Goal: Task Accomplishment & Management: Manage account settings

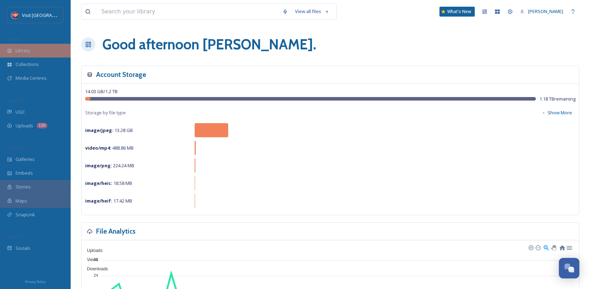
click at [32, 51] on div "Library" at bounding box center [35, 51] width 71 height 14
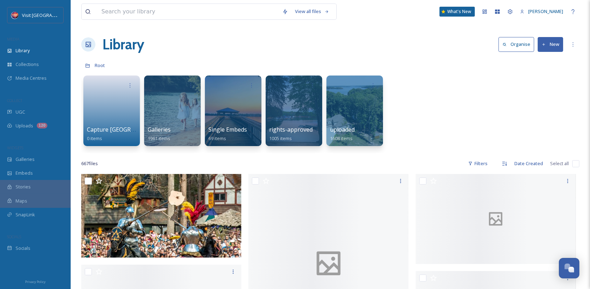
click at [232, 2] on div "View all files What's New [PERSON_NAME]" at bounding box center [330, 11] width 498 height 23
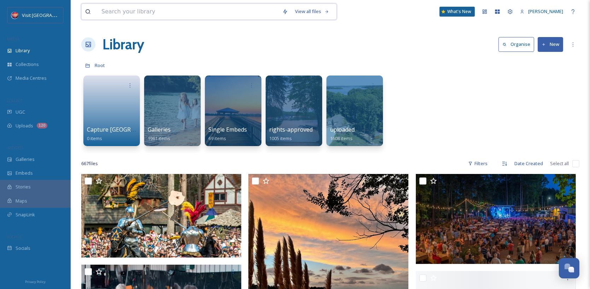
click at [227, 8] on input at bounding box center [188, 12] width 181 height 16
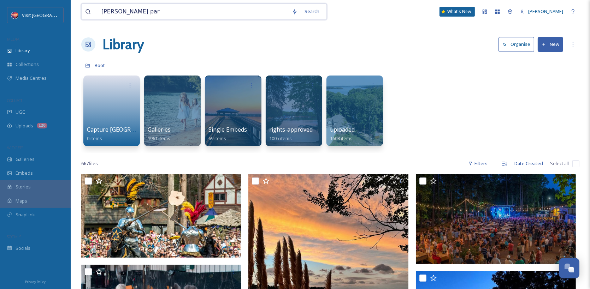
type input "[PERSON_NAME][GEOGRAPHIC_DATA]"
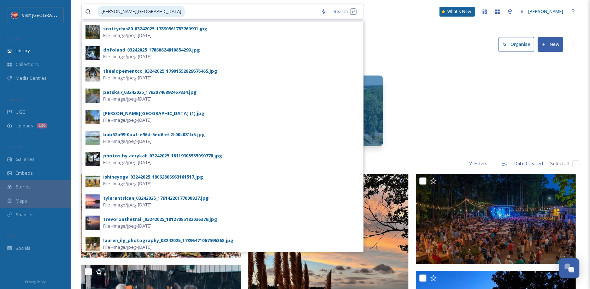
click at [445, 93] on div "Capture Lake [PERSON_NAME] 0 items Galleries 1961 items Single Embeds 69 items …" at bounding box center [330, 112] width 498 height 81
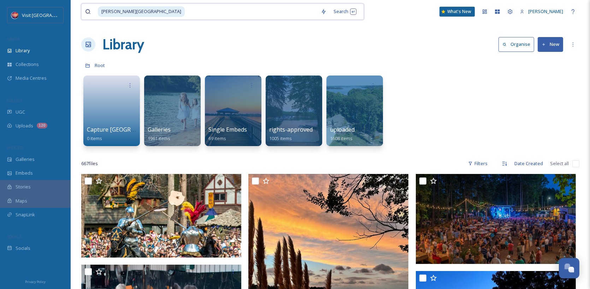
click at [186, 17] on input at bounding box center [252, 12] width 132 height 16
click at [186, 9] on input at bounding box center [252, 12] width 132 height 16
click at [106, 13] on span "[PERSON_NAME][GEOGRAPHIC_DATA]" at bounding box center [141, 11] width 87 height 10
click at [335, 14] on div "Search Press Enter to search" at bounding box center [345, 12] width 30 height 14
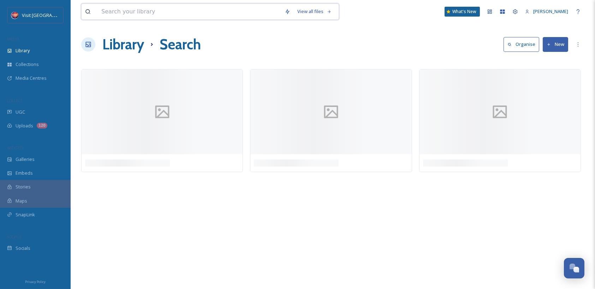
click at [234, 14] on input at bounding box center [189, 12] width 183 height 16
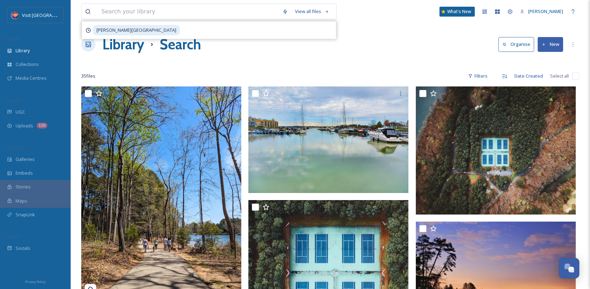
click at [407, 59] on div at bounding box center [330, 62] width 498 height 7
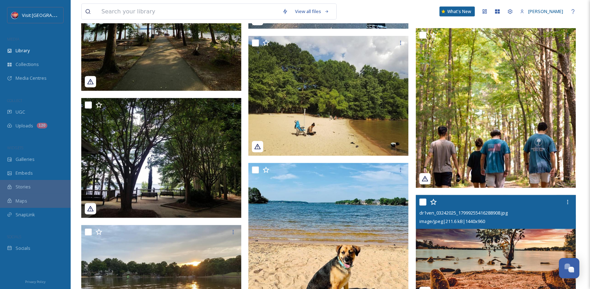
scroll to position [1272, 0]
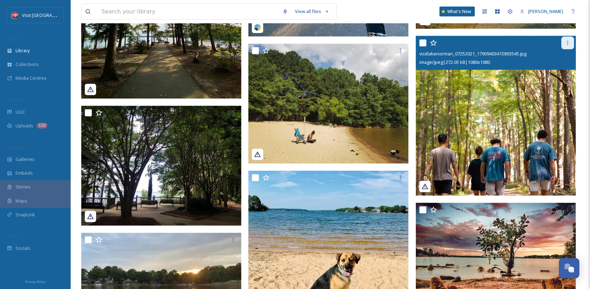
click at [565, 42] on icon at bounding box center [568, 43] width 6 height 6
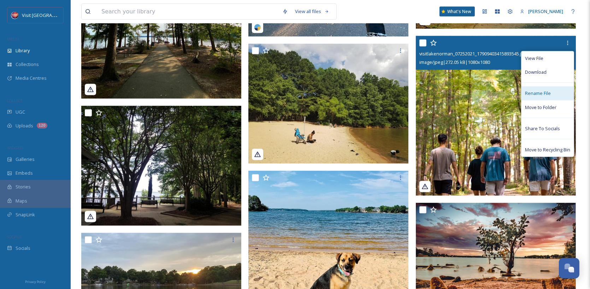
click at [557, 91] on div "Rename File" at bounding box center [548, 94] width 52 height 14
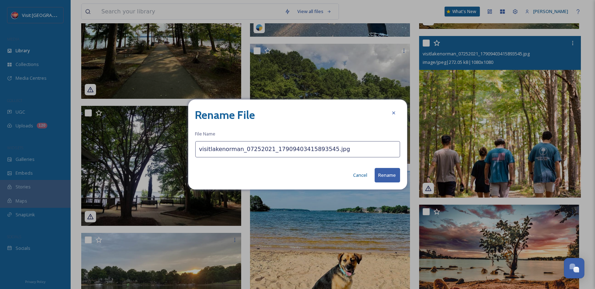
drag, startPoint x: 345, startPoint y: 150, endPoint x: 147, endPoint y: 152, distance: 198.3
click at [147, 152] on div "Rename File File Name visitlakenorman_07252021_17909403415893545.jpg Cancel Ren…" at bounding box center [297, 144] width 595 height 289
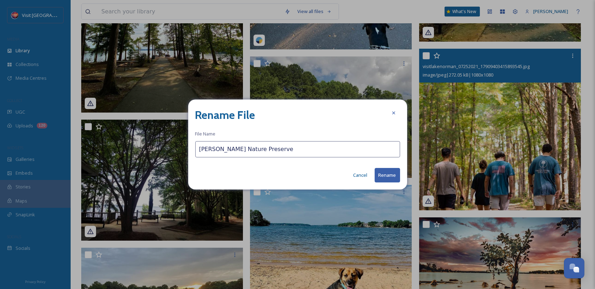
type input "[PERSON_NAME] Nature Preserve"
click at [376, 177] on button "Rename" at bounding box center [387, 175] width 25 height 14
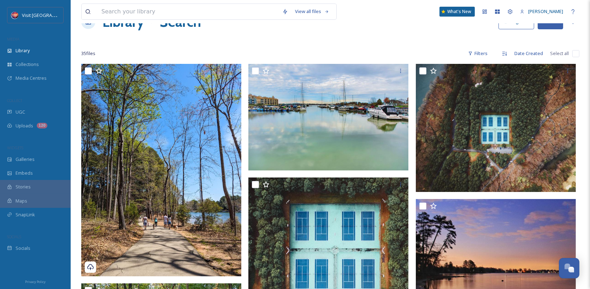
scroll to position [16, 0]
